Goal: Task Accomplishment & Management: Complete application form

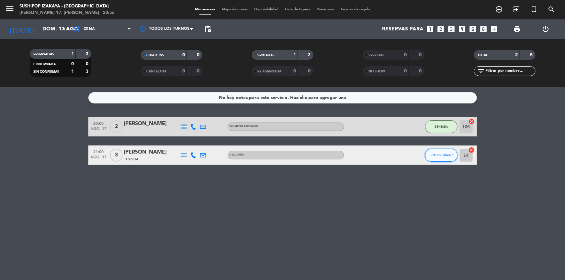
click at [437, 154] on span "SIN CONFIRMAR" at bounding box center [441, 155] width 23 height 4
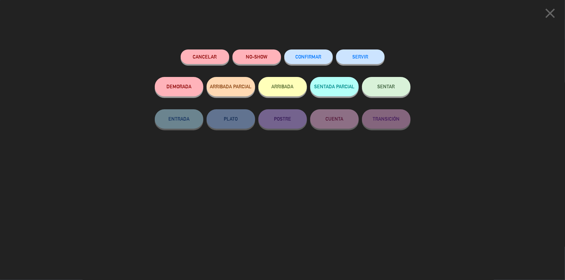
click at [375, 87] on button "SENTAR" at bounding box center [386, 86] width 49 height 19
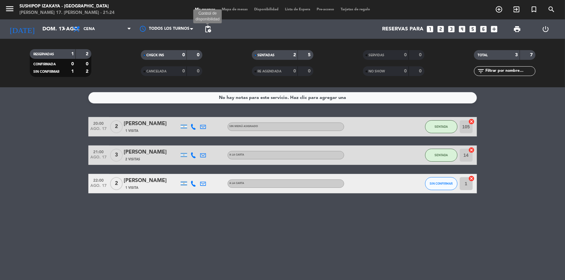
click at [207, 28] on span "pending_actions" at bounding box center [208, 29] width 8 height 8
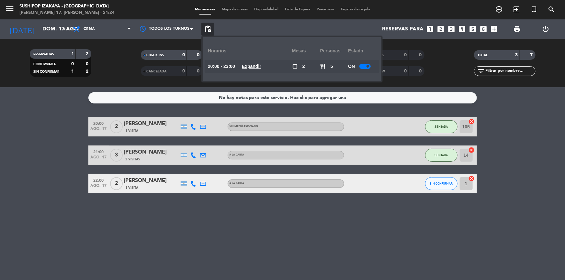
click at [363, 65] on div at bounding box center [364, 66] width 11 height 5
click at [307, 228] on div "No hay notas para este servicio. Haz clic para agregar una 20:00 ago. 17 2 [PER…" at bounding box center [282, 183] width 565 height 193
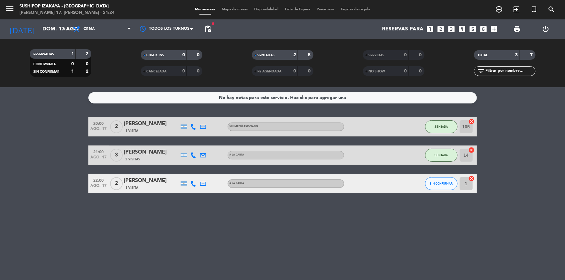
click at [361, 221] on div "No hay notas para este servicio. Haz clic para agregar una 20:00 ago. 17 2 [PER…" at bounding box center [282, 183] width 565 height 193
click at [498, 7] on icon "add_circle_outline" at bounding box center [499, 10] width 8 height 8
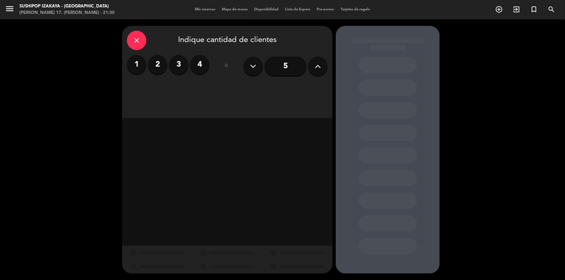
click at [181, 63] on label "3" at bounding box center [178, 64] width 19 height 19
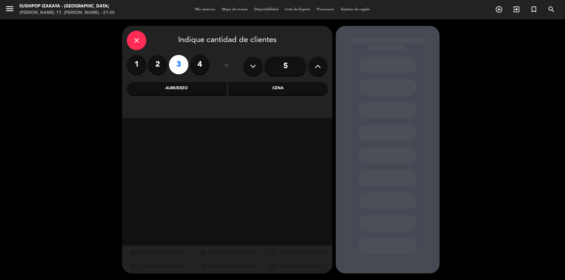
click at [260, 88] on div "Cena" at bounding box center [278, 88] width 100 height 13
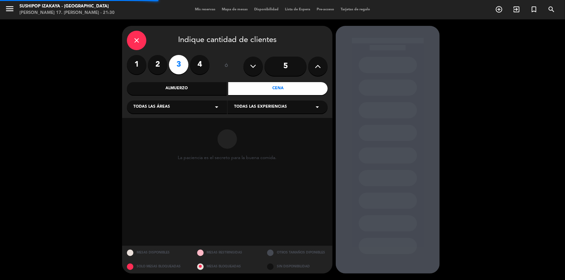
click at [265, 112] on div "Todas las experiencias arrow_drop_down" at bounding box center [278, 107] width 100 height 13
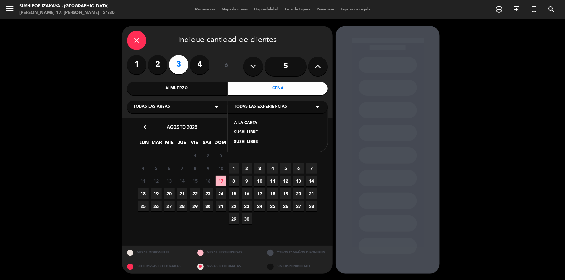
click at [247, 133] on div "SUSHI LIBRE" at bounding box center [277, 132] width 87 height 6
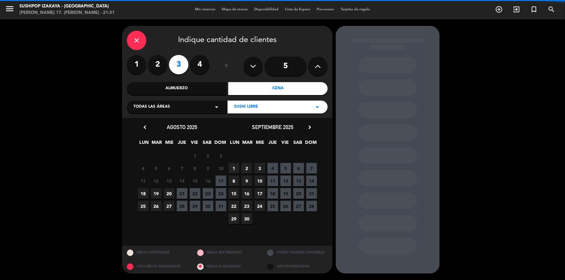
click at [265, 109] on div "SUSHI LIBRE arrow_drop_down" at bounding box center [278, 107] width 100 height 13
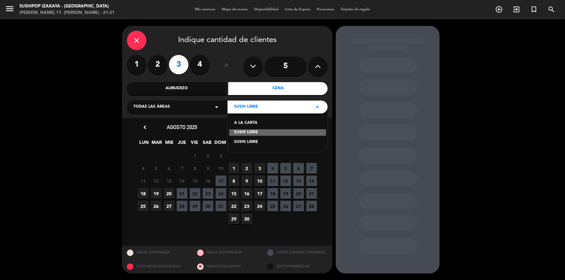
click at [243, 124] on div "A LA CARTA" at bounding box center [277, 123] width 87 height 6
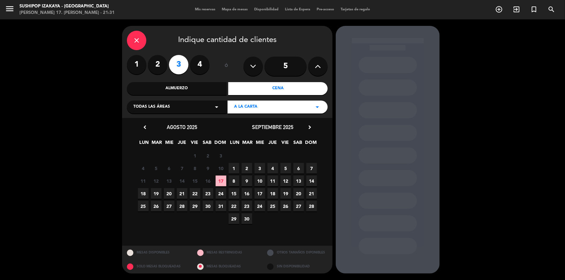
click at [218, 183] on span "17" at bounding box center [221, 181] width 11 height 11
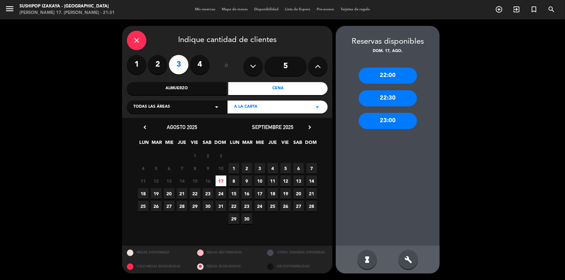
click at [390, 74] on div "22:00" at bounding box center [388, 76] width 58 height 16
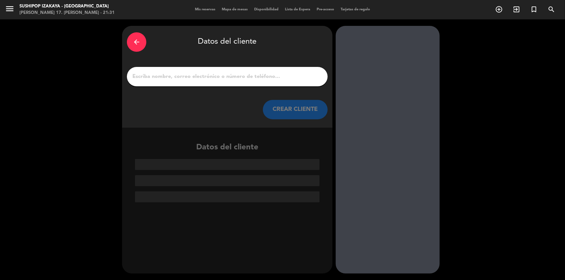
click at [248, 76] on input "1" at bounding box center [227, 76] width 191 height 9
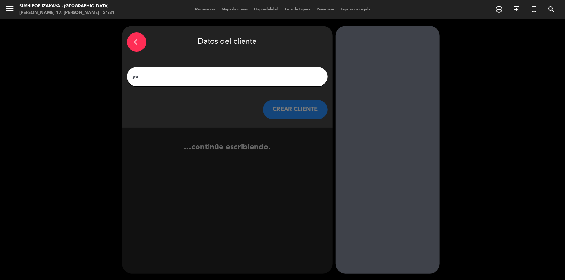
type input "y"
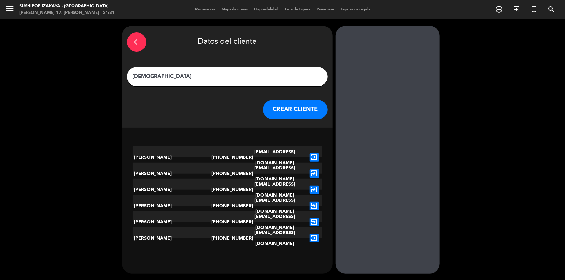
type input "[DEMOGRAPHIC_DATA]"
click at [291, 107] on button "CREAR CLIENTE" at bounding box center [295, 109] width 65 height 19
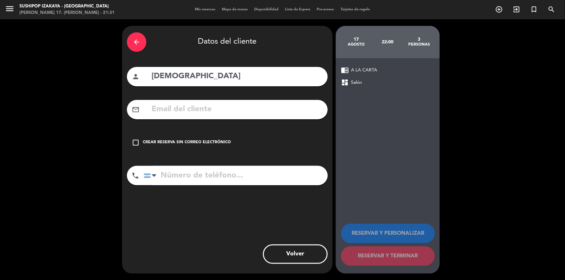
paste input "[PHONE_NUMBER]"
type input "[PHONE_NUMBER]"
click at [199, 143] on div "Crear reserva sin correo electrónico" at bounding box center [187, 143] width 88 height 6
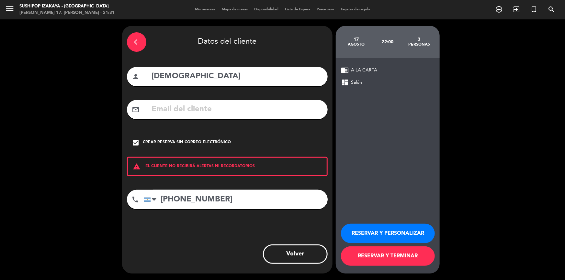
click at [364, 258] on button "RESERVAR Y TERMINAR" at bounding box center [388, 256] width 94 height 19
